Goal: Task Accomplishment & Management: Complete application form

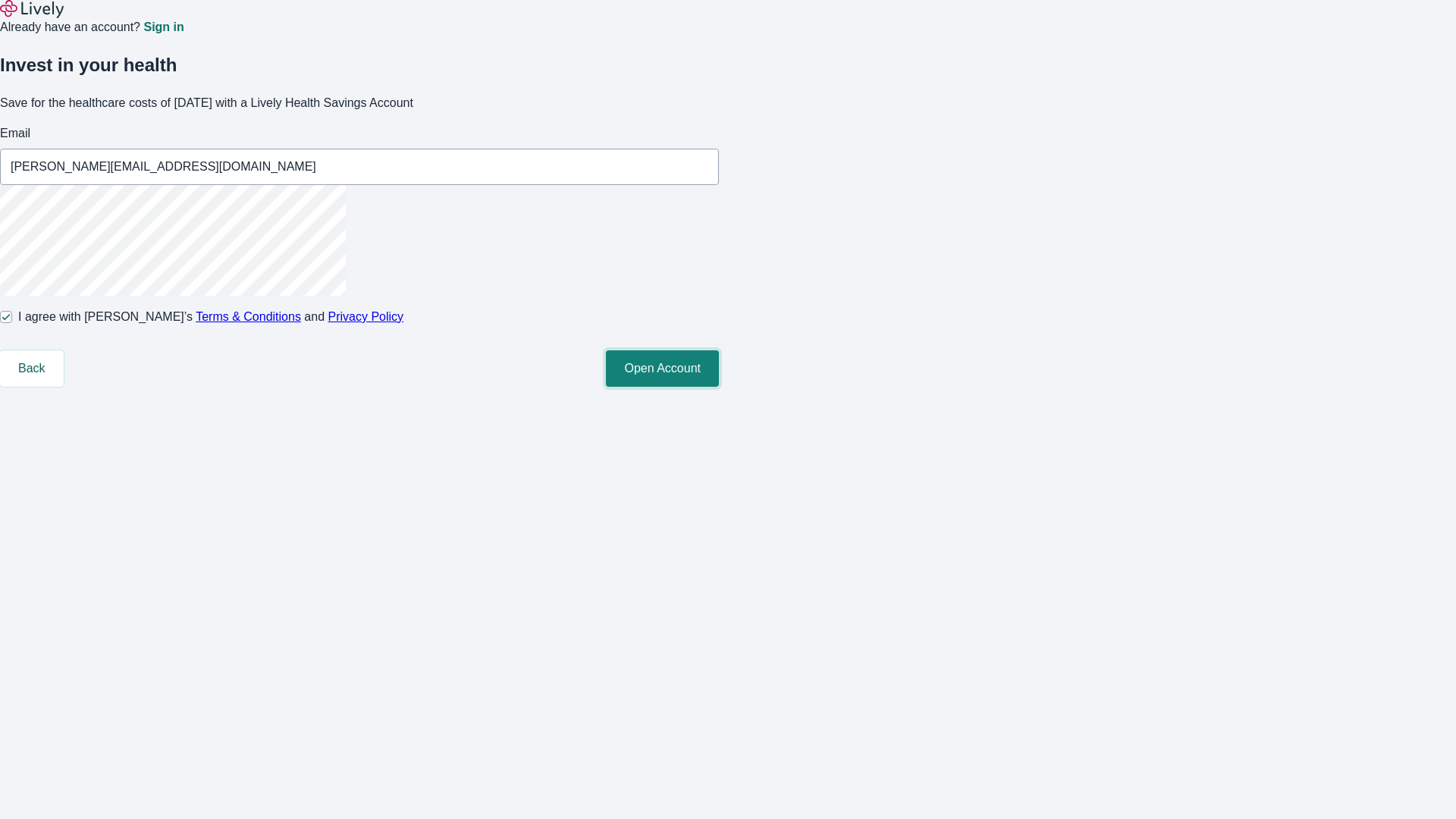
click at [719, 387] on button "Open Account" at bounding box center [662, 369] width 113 height 36
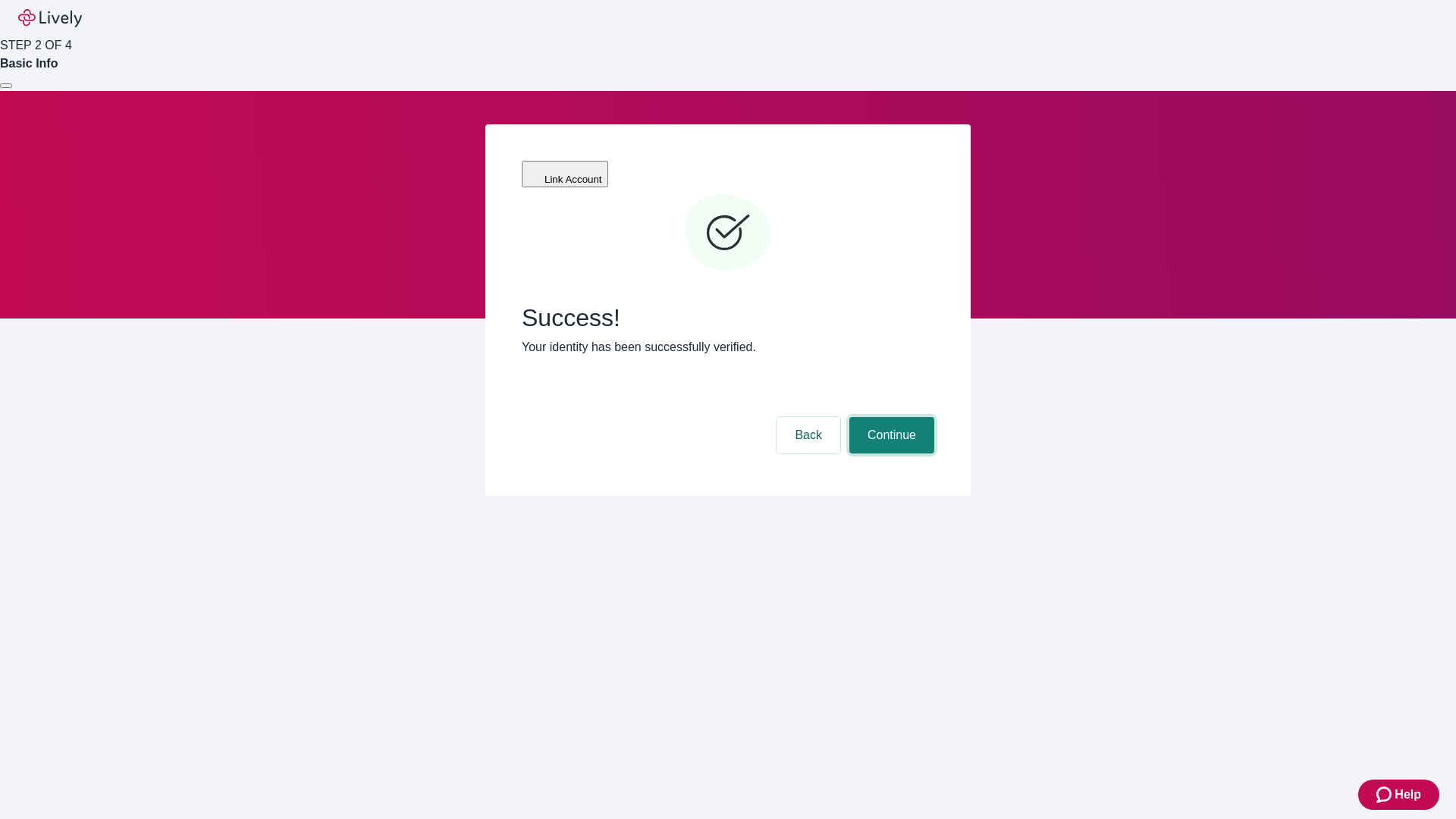
click at [890, 417] on button "Continue" at bounding box center [891, 435] width 85 height 36
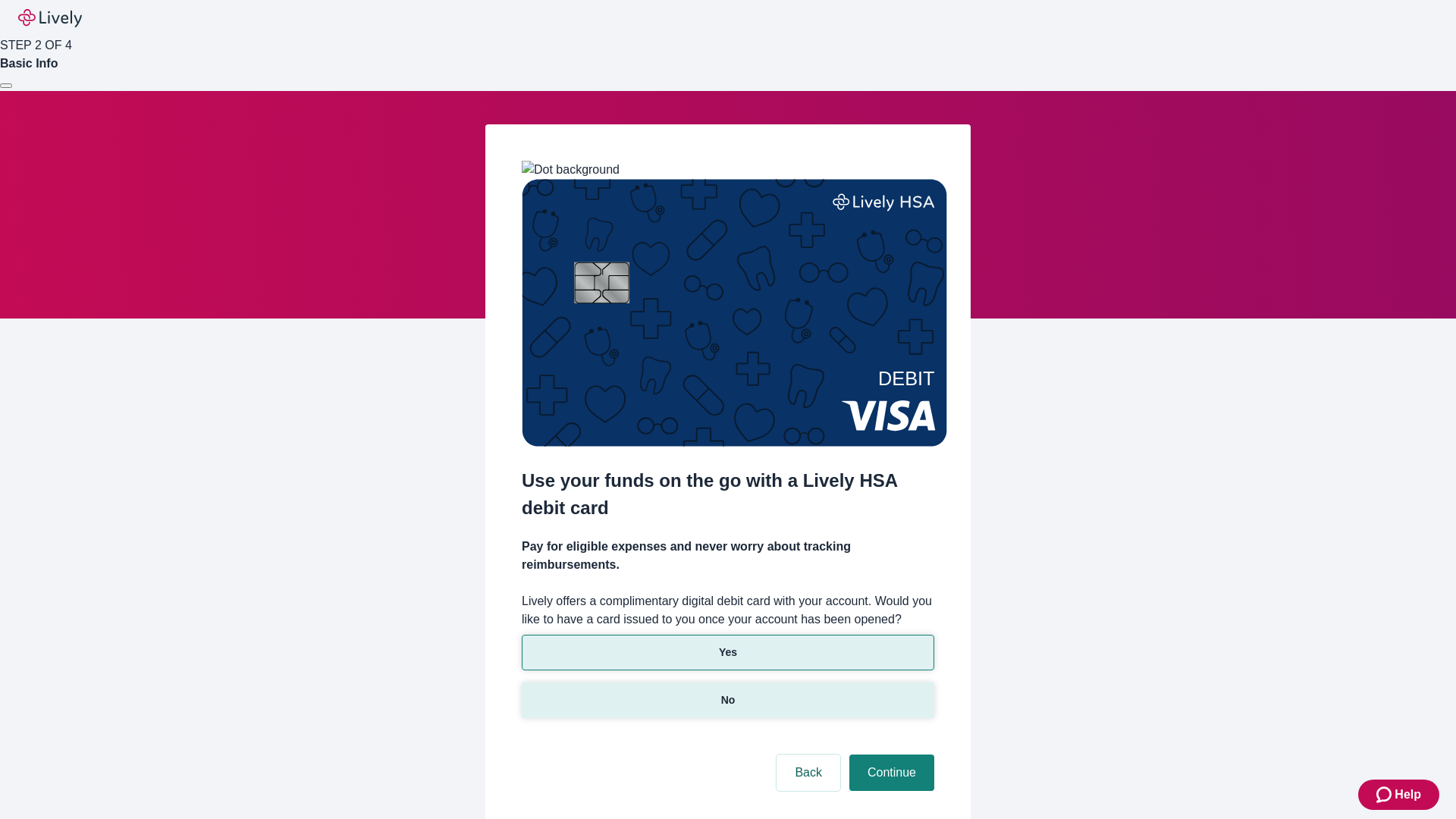
click at [727, 692] on p "No" at bounding box center [728, 700] width 15 height 16
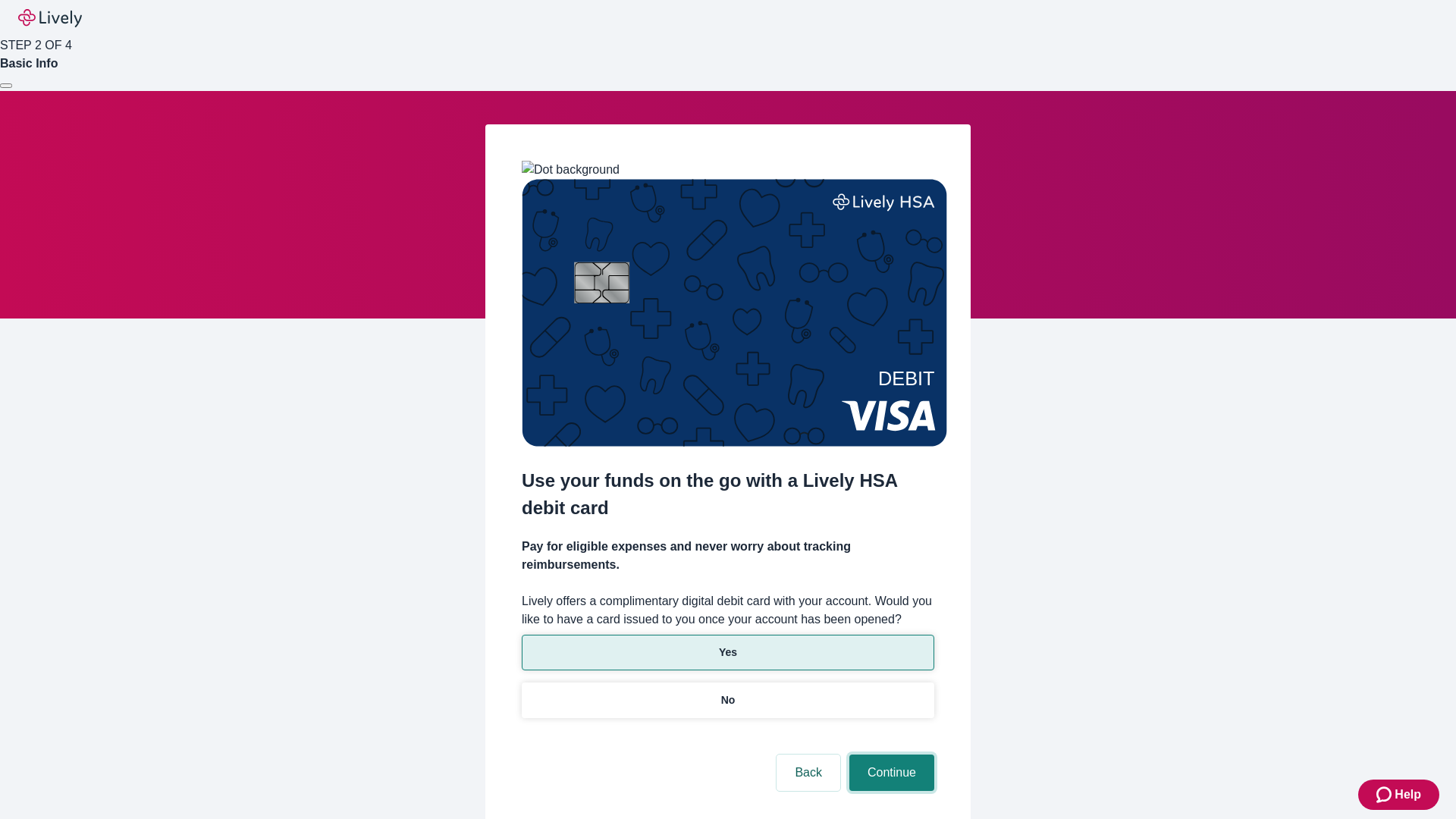
click at [890, 755] on button "Continue" at bounding box center [891, 773] width 85 height 36
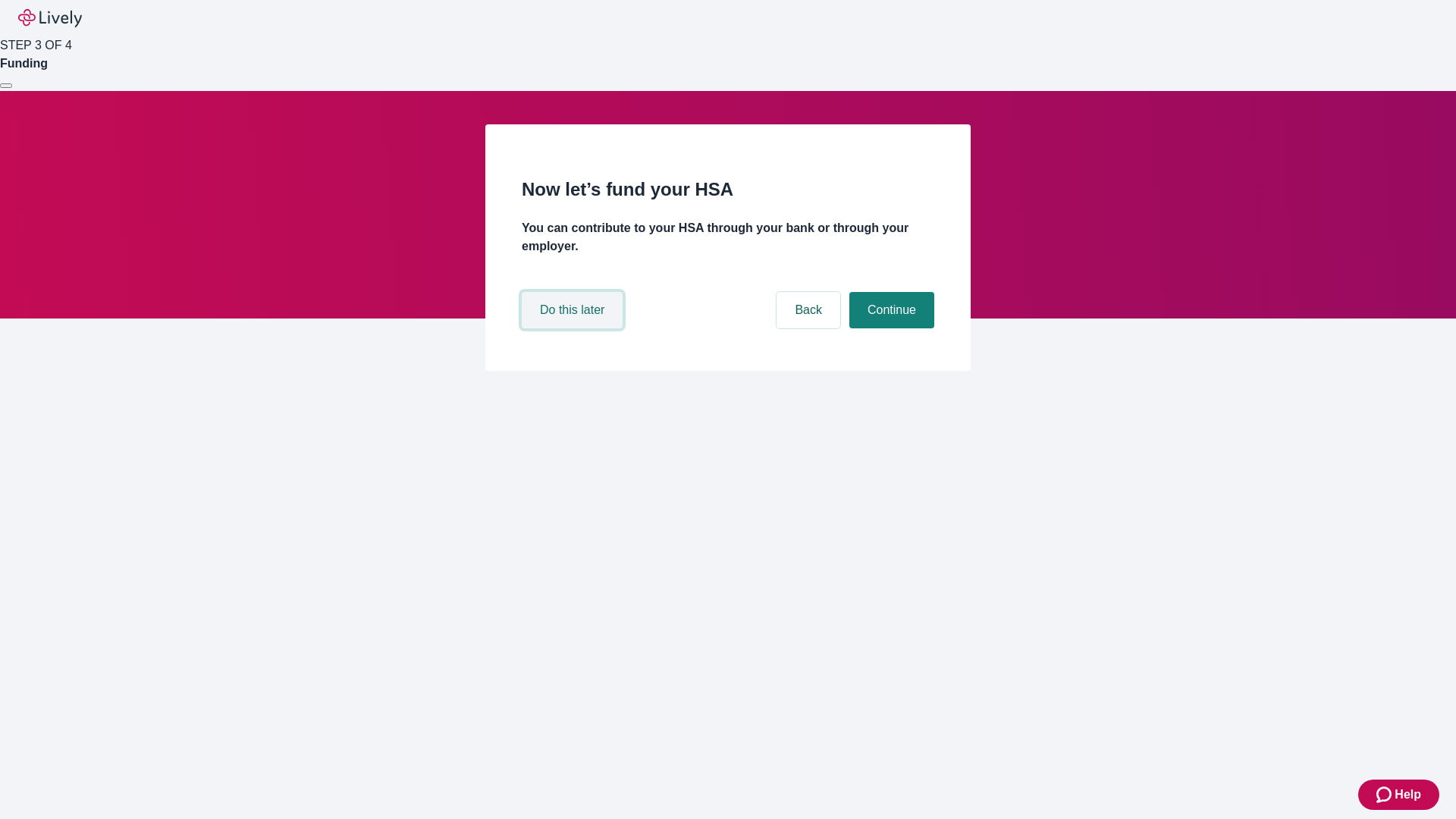
click at [574, 328] on button "Do this later" at bounding box center [572, 310] width 101 height 36
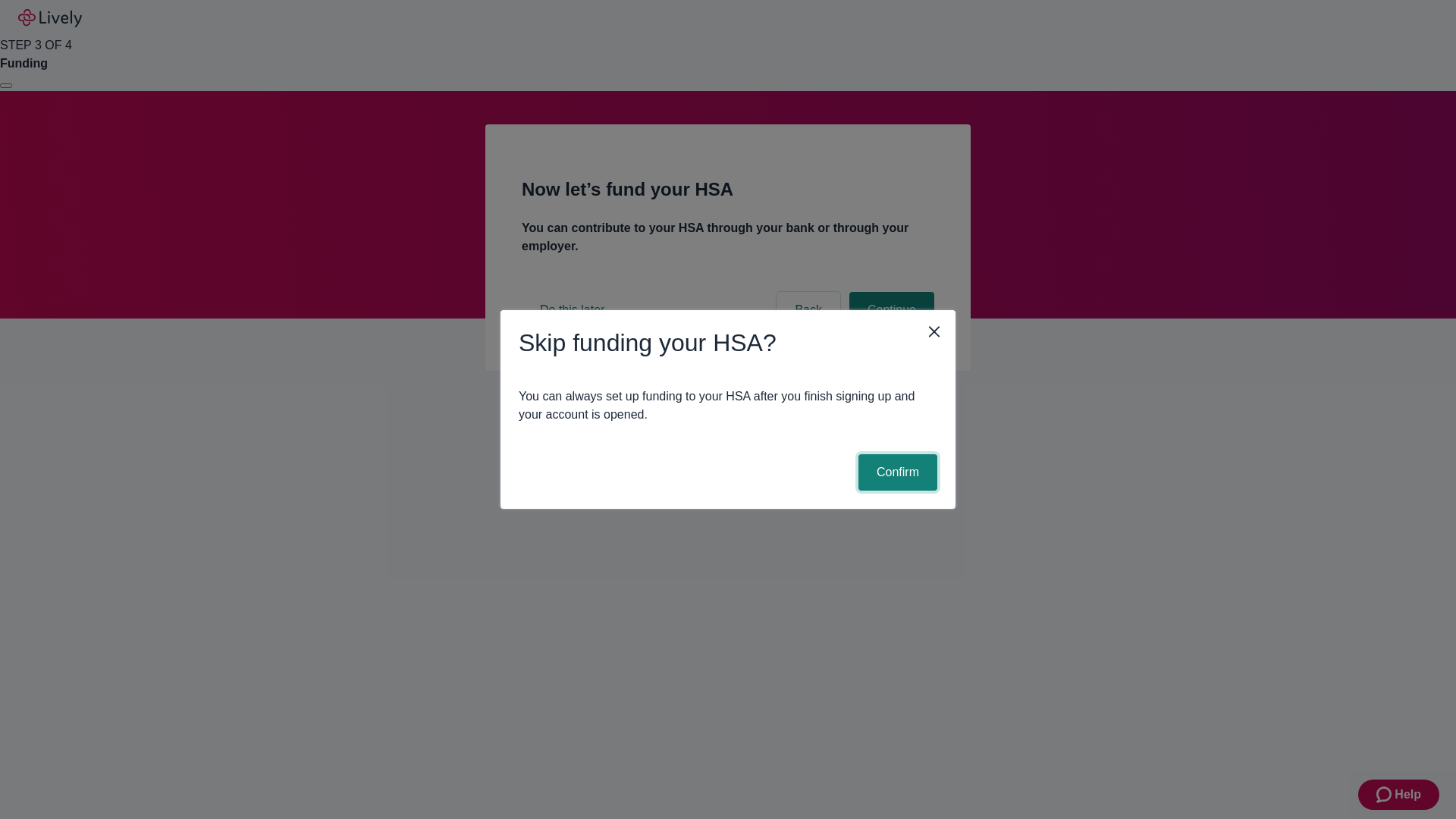
click at [896, 473] on button "Confirm" at bounding box center [898, 472] width 79 height 36
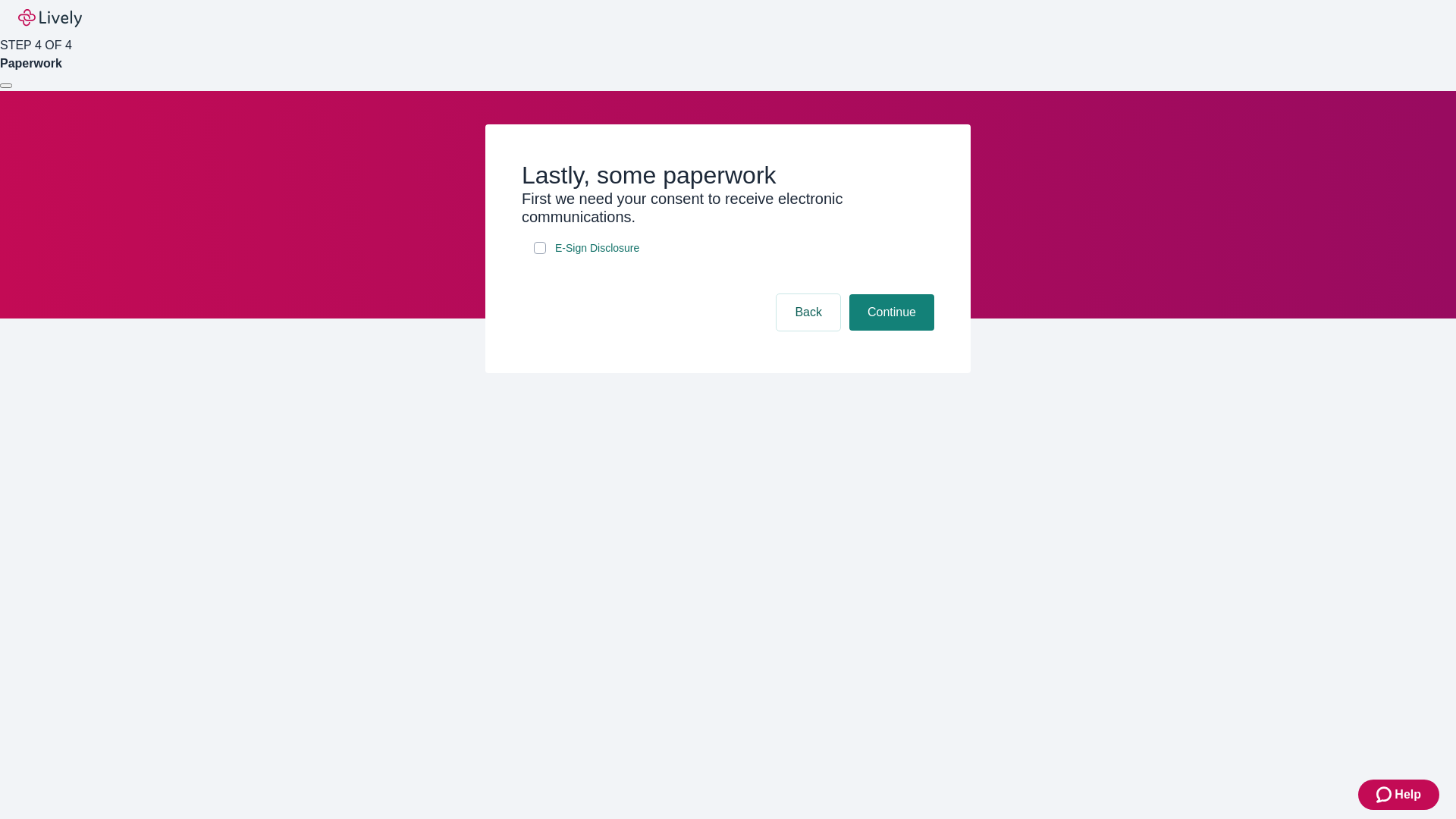
click at [540, 254] on input "E-Sign Disclosure" at bounding box center [540, 248] width 12 height 12
checkbox input "true"
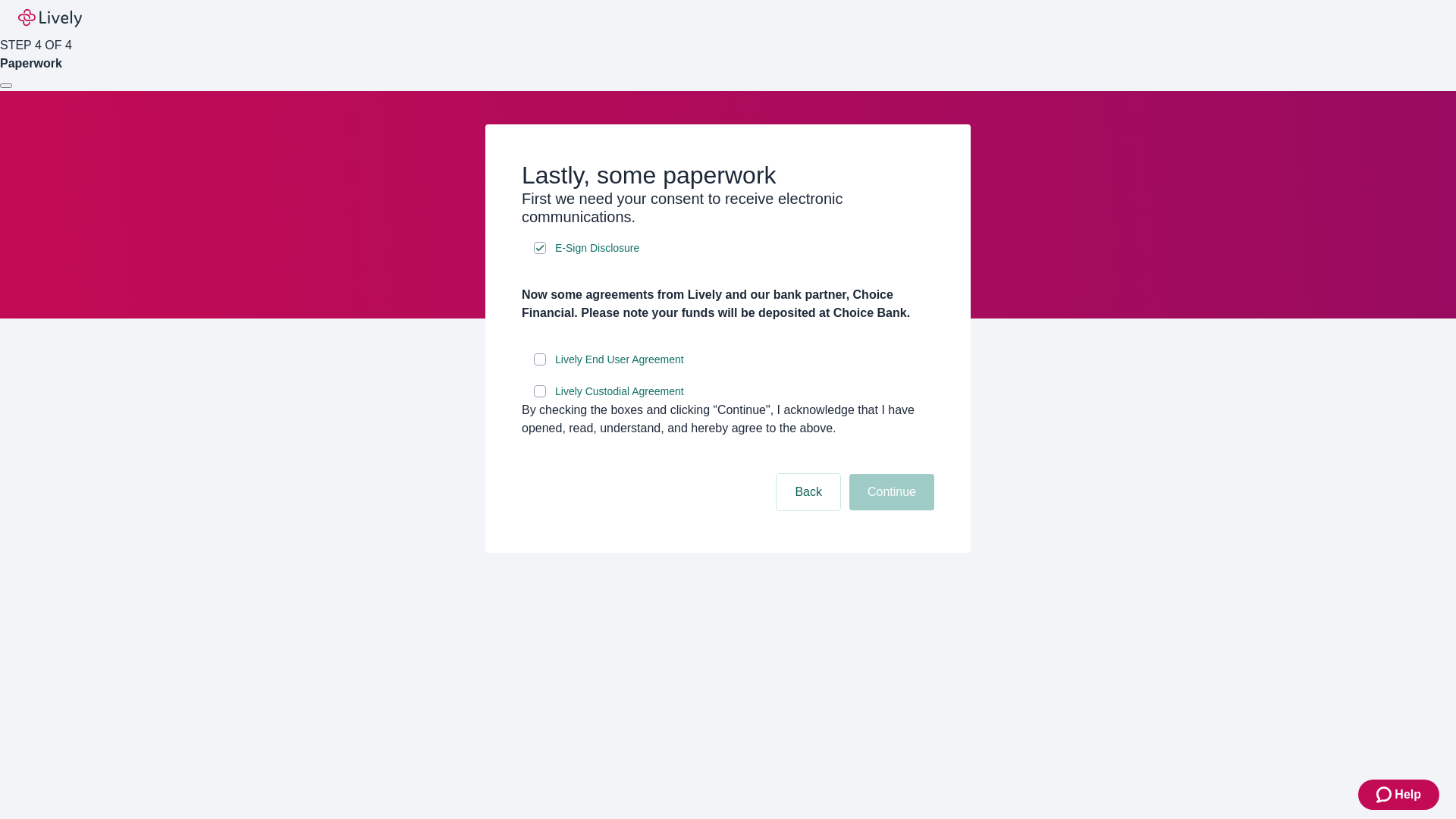
click at [540, 365] on input "Lively End User Agreement" at bounding box center [540, 359] width 12 height 12
checkbox input "true"
click at [540, 397] on input "Lively Custodial Agreement" at bounding box center [540, 391] width 12 height 12
checkbox input "true"
click at [890, 510] on button "Continue" at bounding box center [891, 492] width 85 height 36
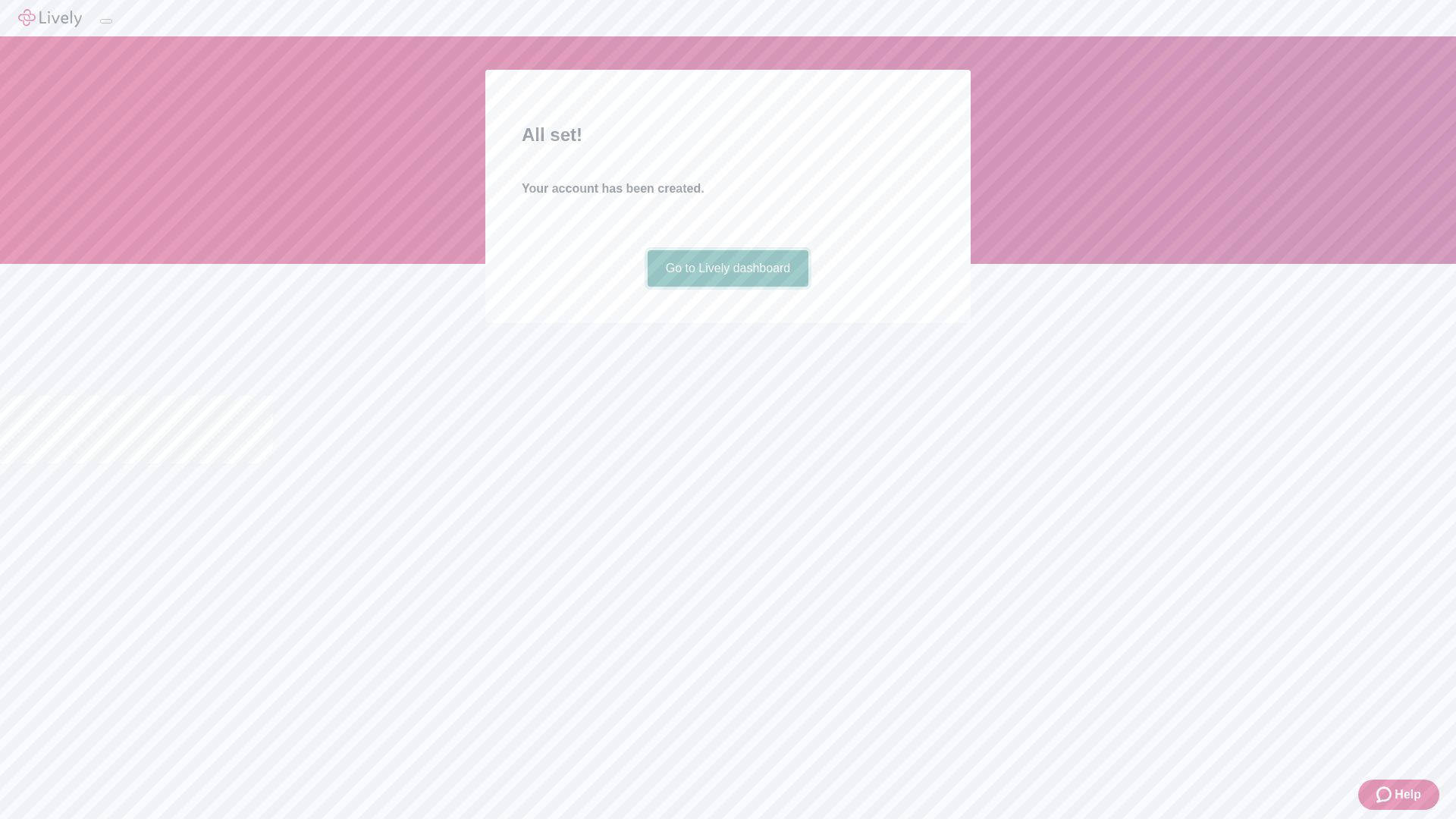
click at [727, 286] on link "Go to Lively dashboard" at bounding box center [728, 268] width 162 height 36
